Goal: Navigation & Orientation: Find specific page/section

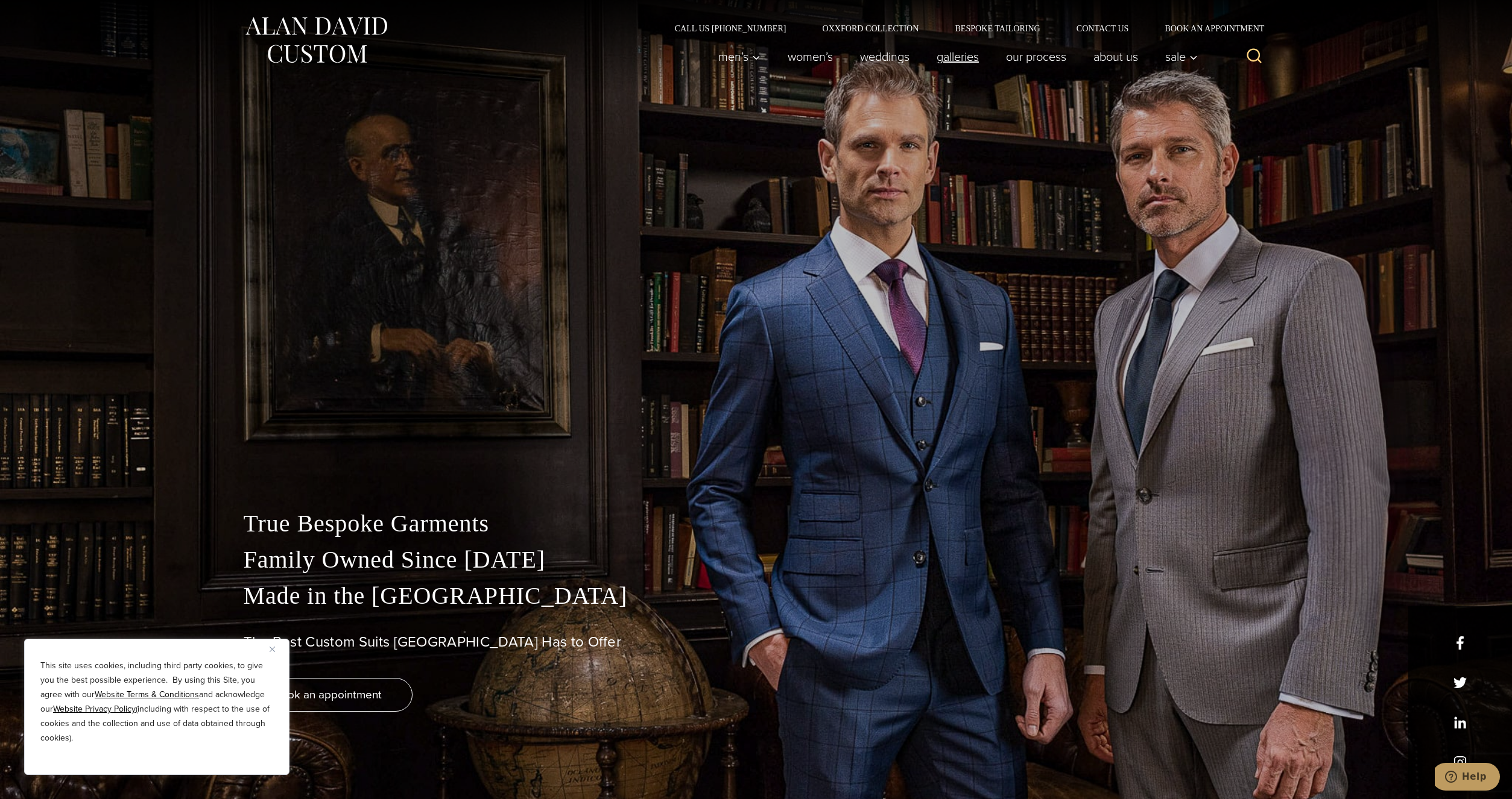
click at [951, 56] on link "Galleries" at bounding box center [958, 56] width 69 height 24
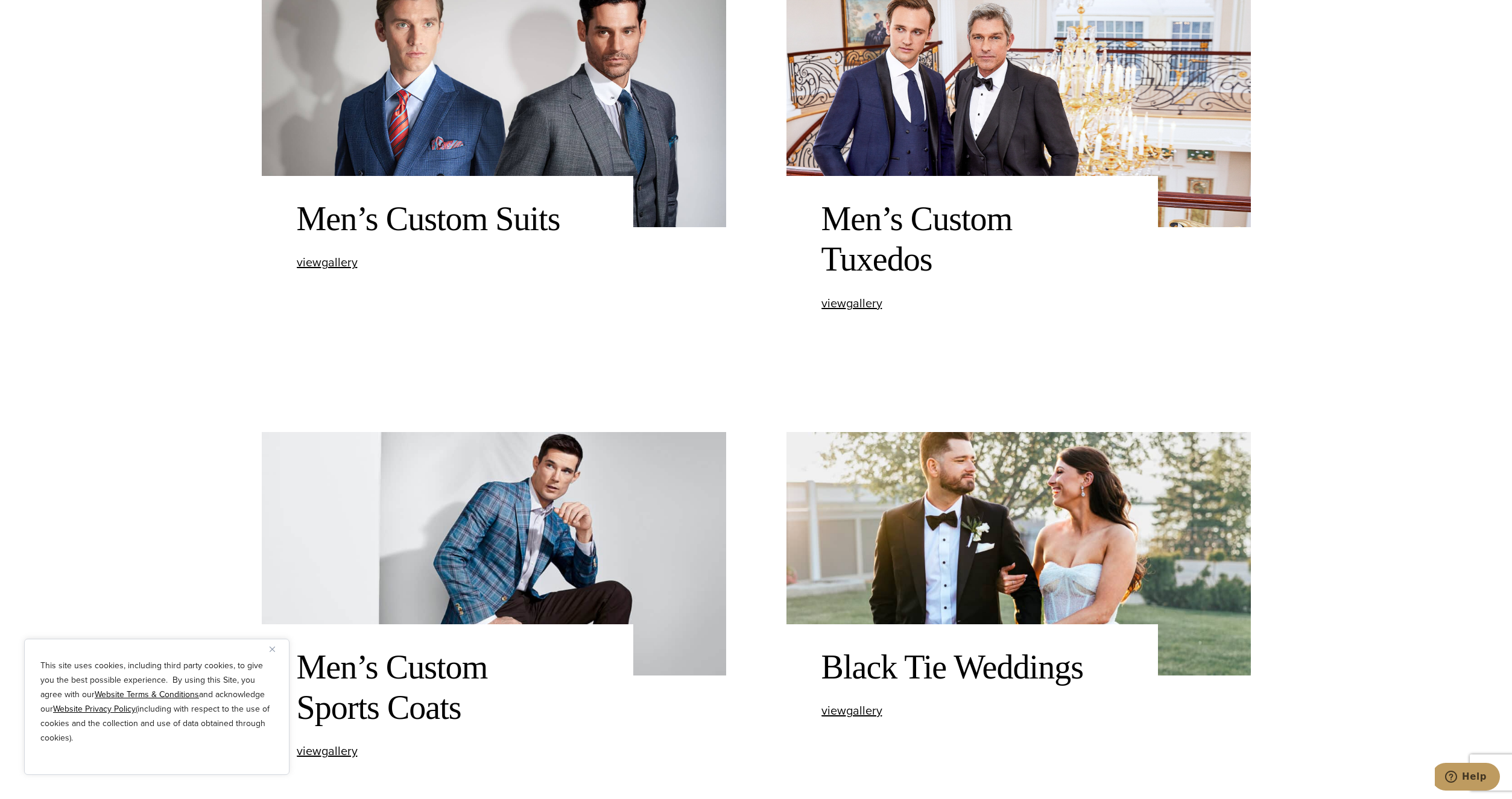
scroll to position [923, 0]
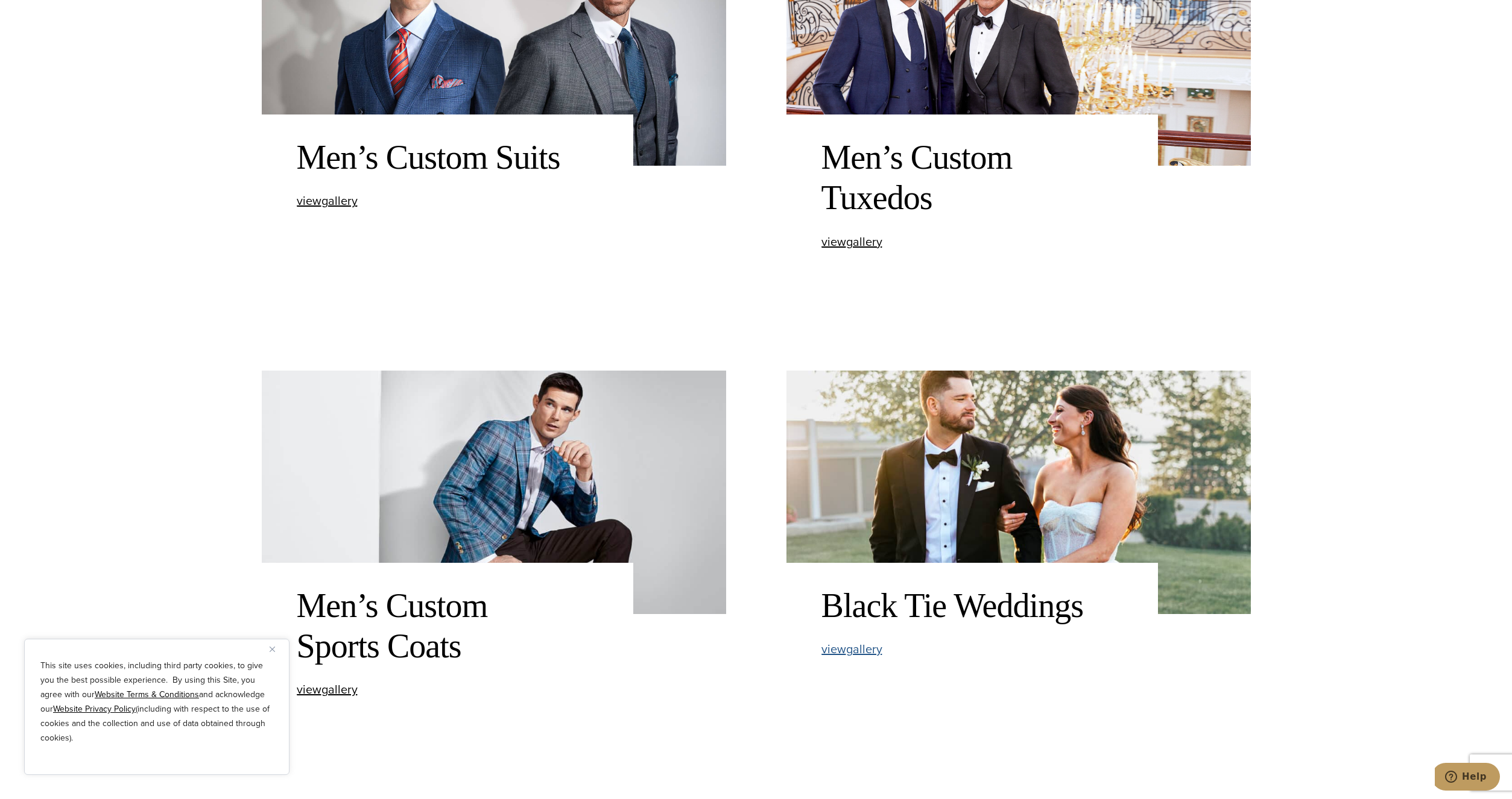
click at [846, 648] on span "view Black Tie Weddings gallery" at bounding box center [851, 649] width 61 height 19
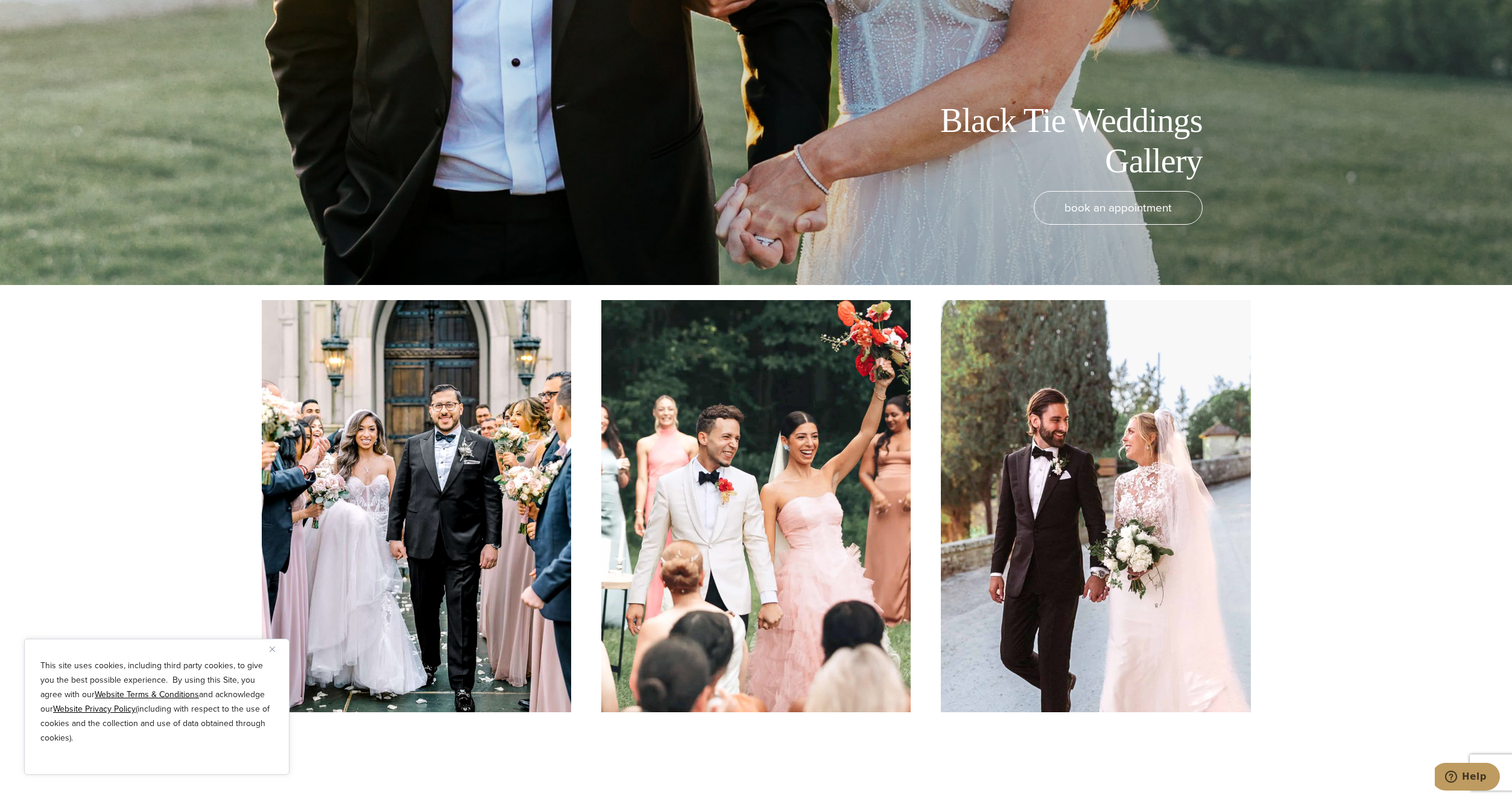
scroll to position [553, 0]
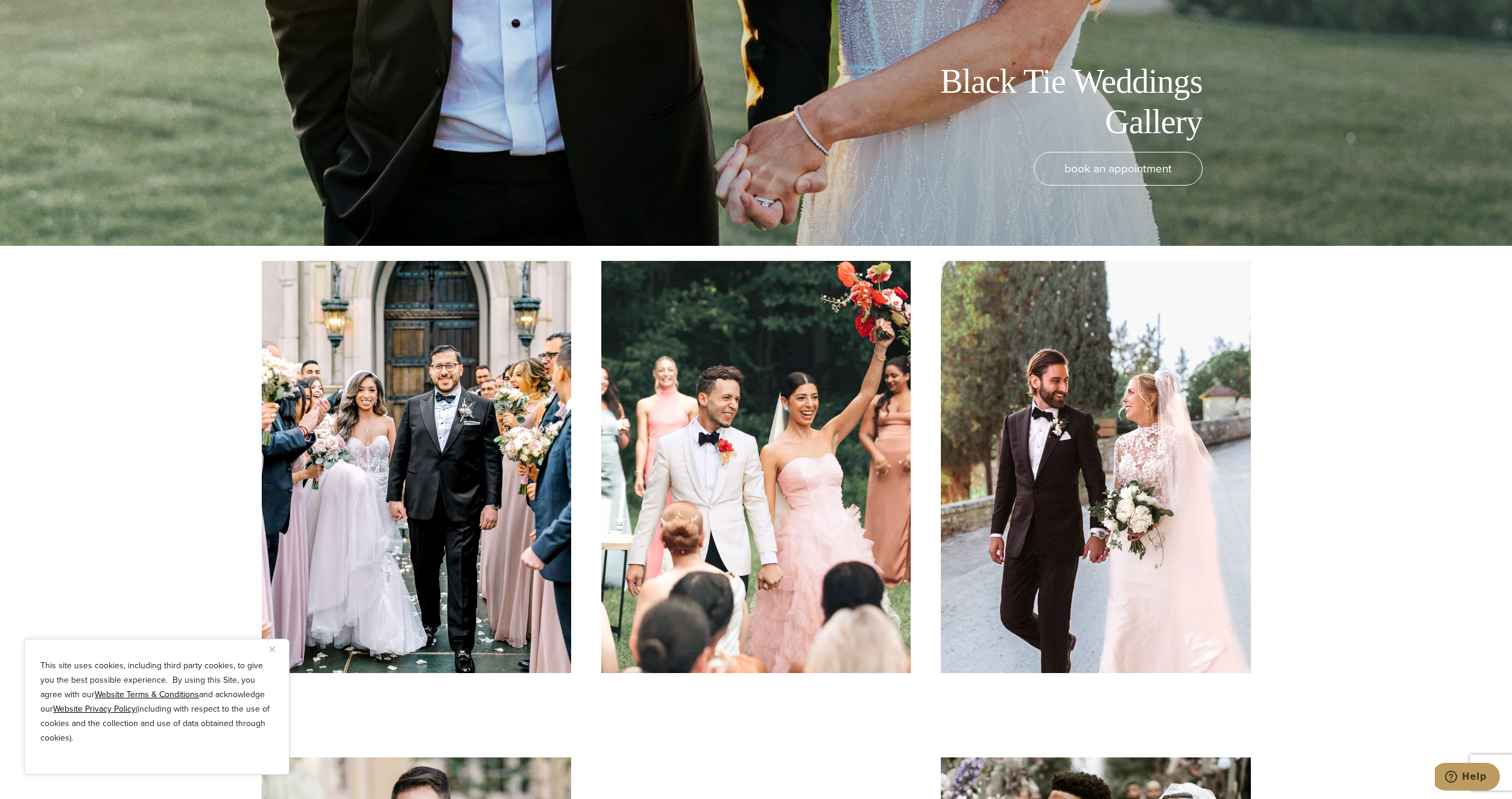
click at [271, 647] on img "Close" at bounding box center [272, 649] width 5 height 5
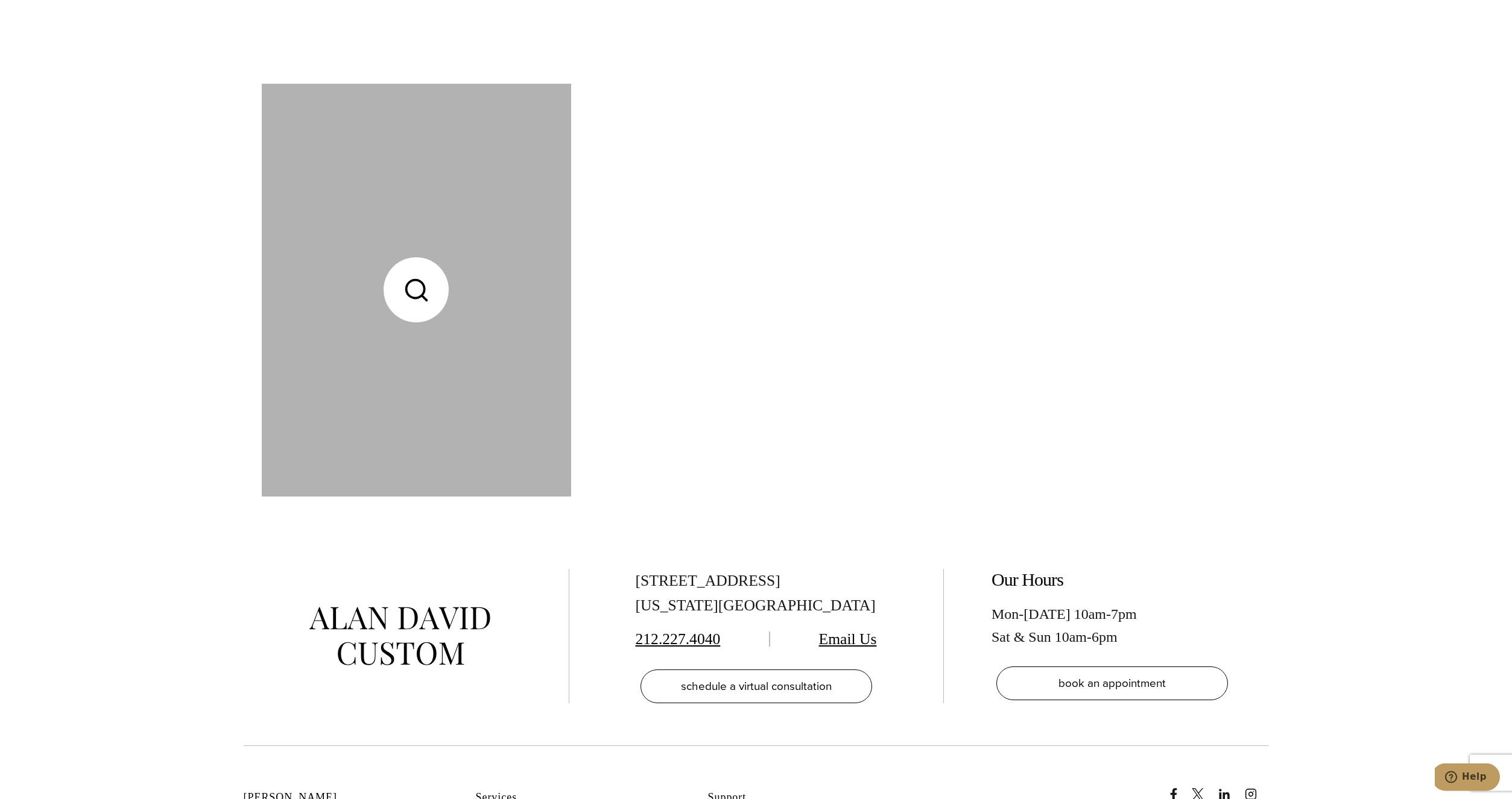
scroll to position [5350, 0]
